Goal: Task Accomplishment & Management: Manage account settings

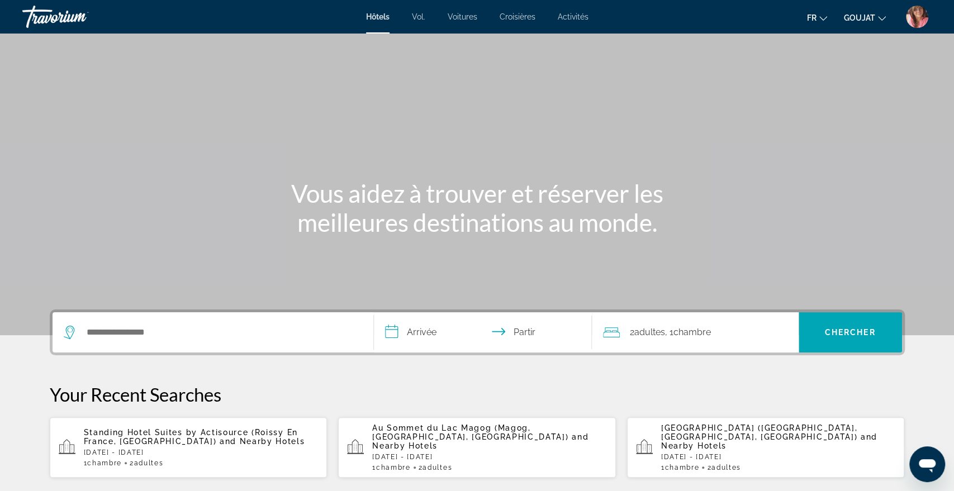
click at [920, 22] on img "Menu utilisateur" at bounding box center [917, 17] width 22 height 22
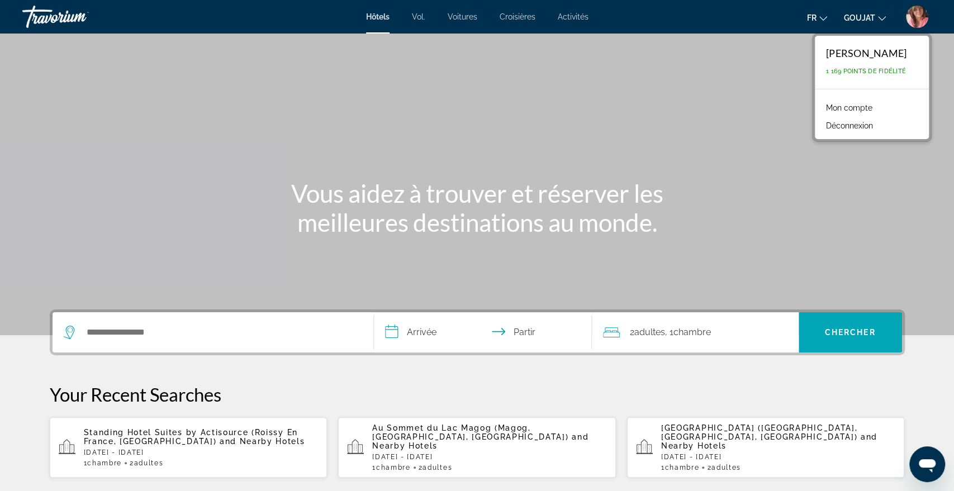
click at [865, 107] on font "Mon compte" at bounding box center [849, 107] width 46 height 9
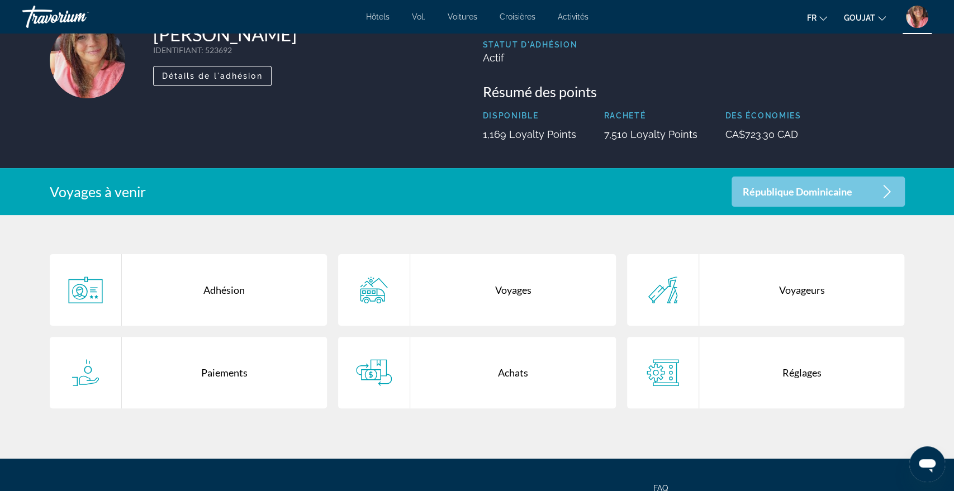
scroll to position [82, 0]
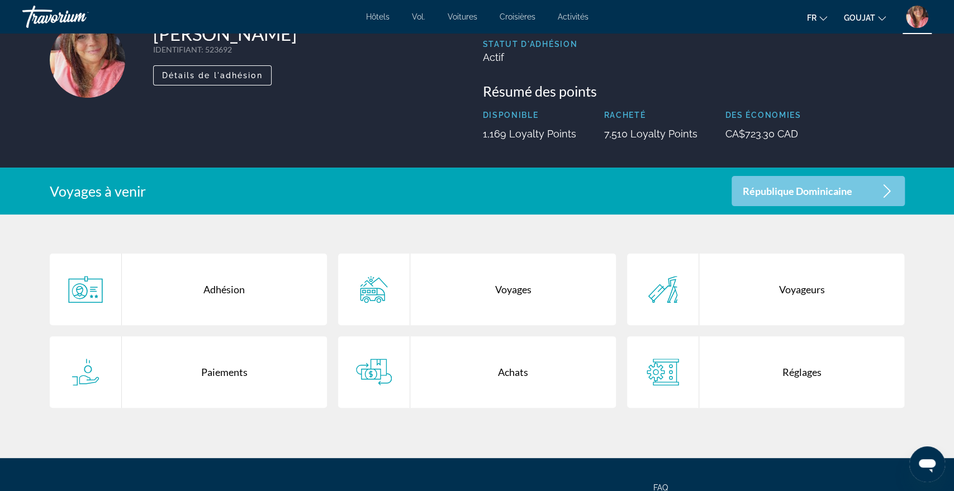
click at [870, 185] on div "République Dominicaine" at bounding box center [818, 191] width 173 height 30
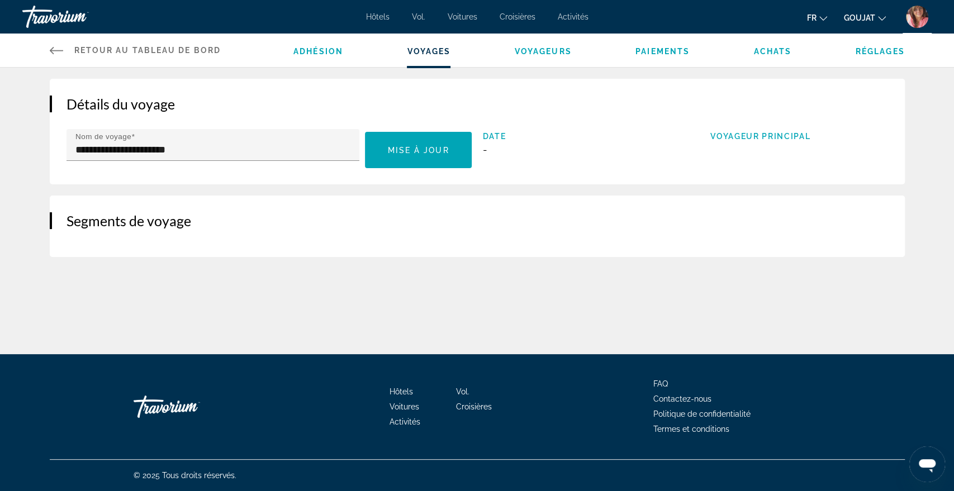
click at [772, 54] on span "Achats" at bounding box center [773, 51] width 38 height 9
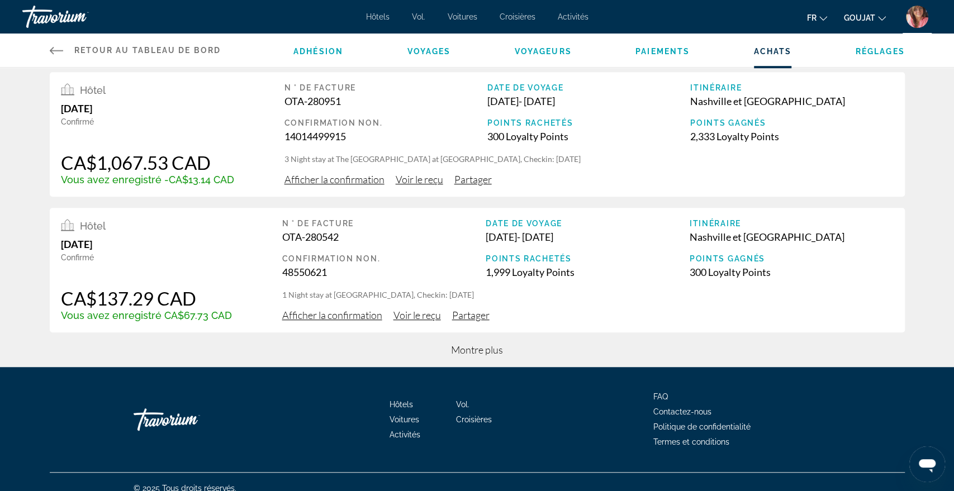
scroll to position [429, 0]
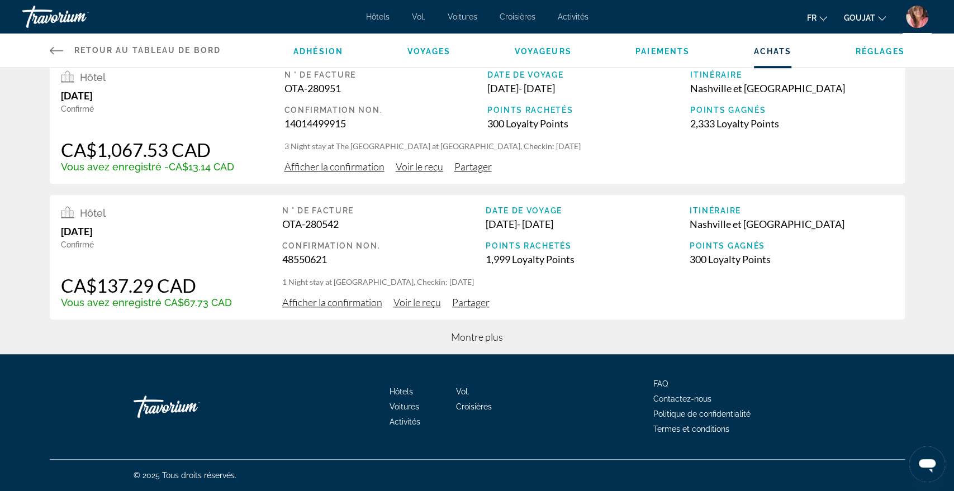
click at [453, 336] on span "Montre plus" at bounding box center [477, 337] width 52 height 12
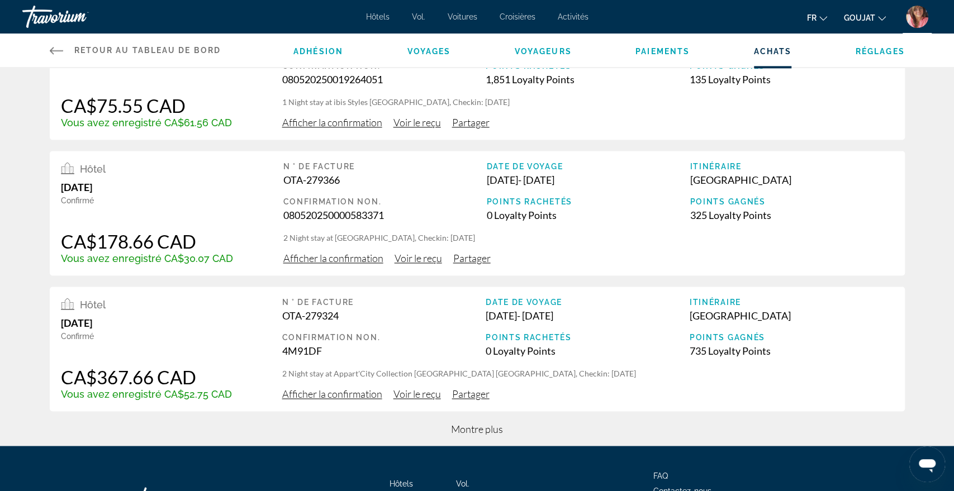
scroll to position [1019, 0]
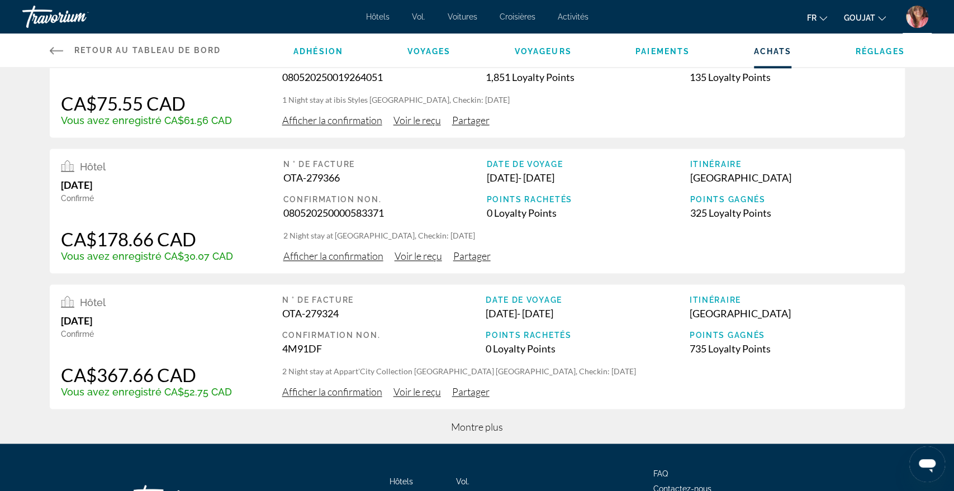
click at [482, 430] on span "Montre plus" at bounding box center [477, 426] width 52 height 12
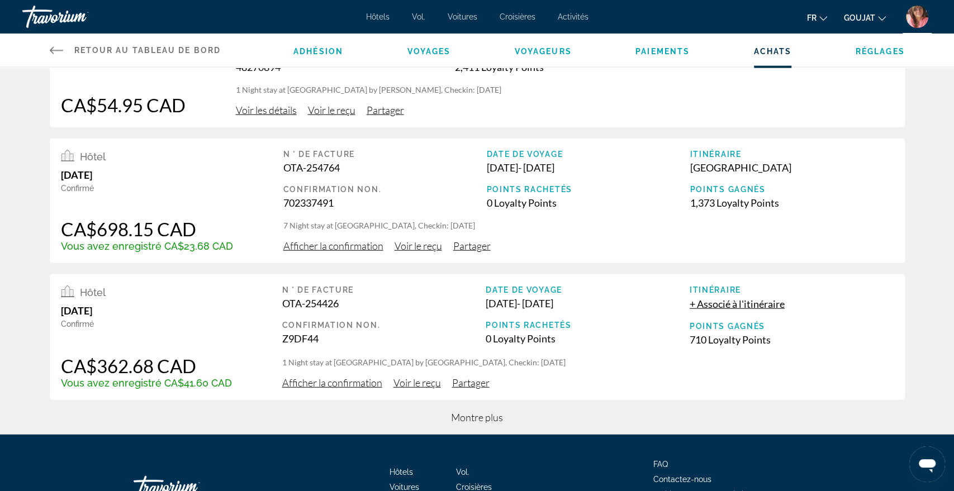
scroll to position [1713, 0]
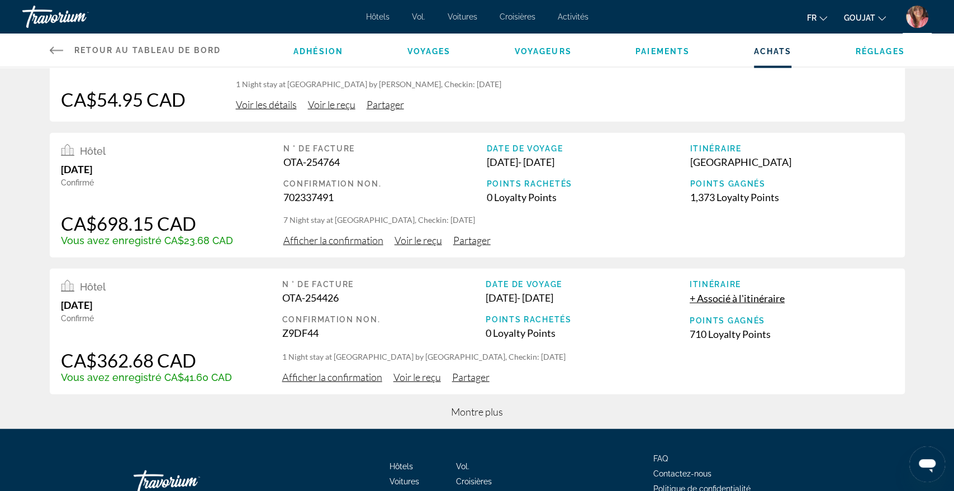
click at [496, 411] on span "Montre plus" at bounding box center [477, 412] width 52 height 12
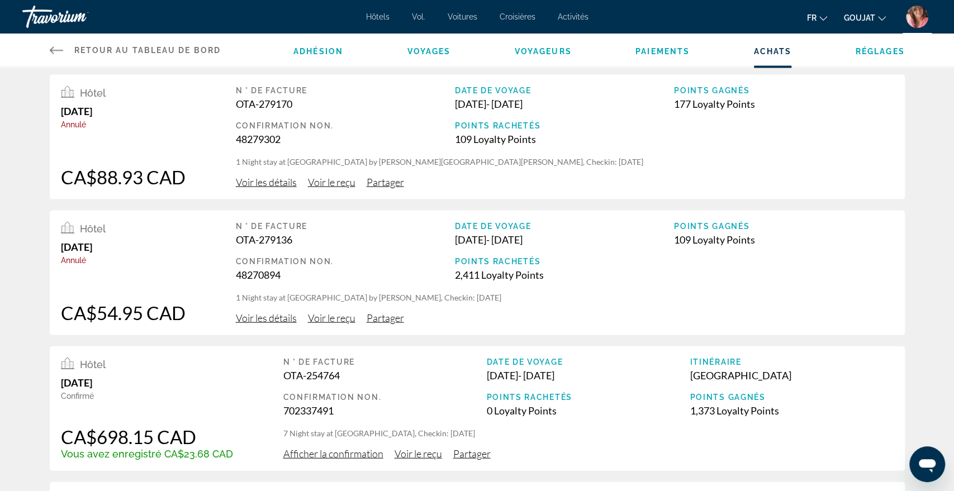
scroll to position [2036, 0]
